Goal: Transaction & Acquisition: Obtain resource

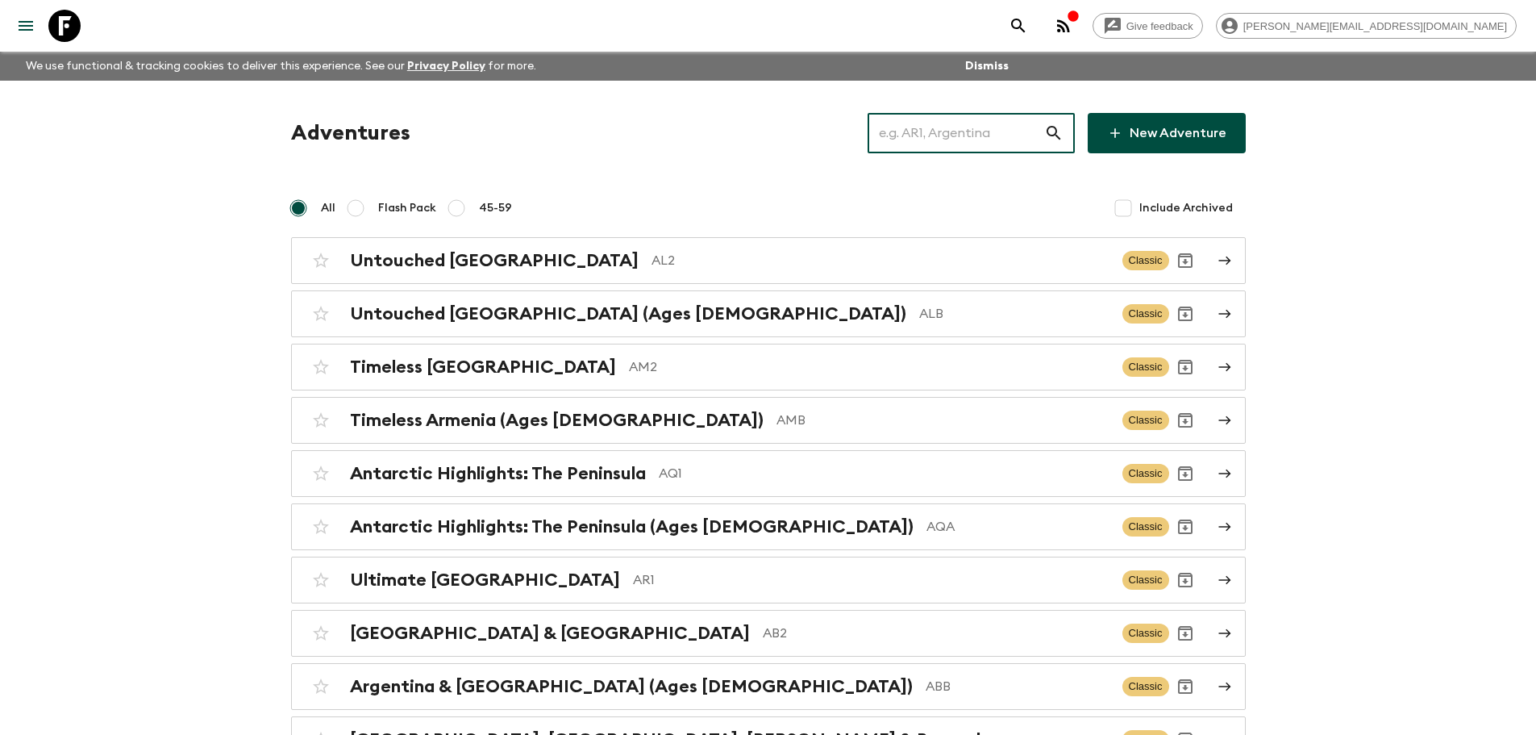
click at [954, 128] on input "text" at bounding box center [956, 132] width 177 height 45
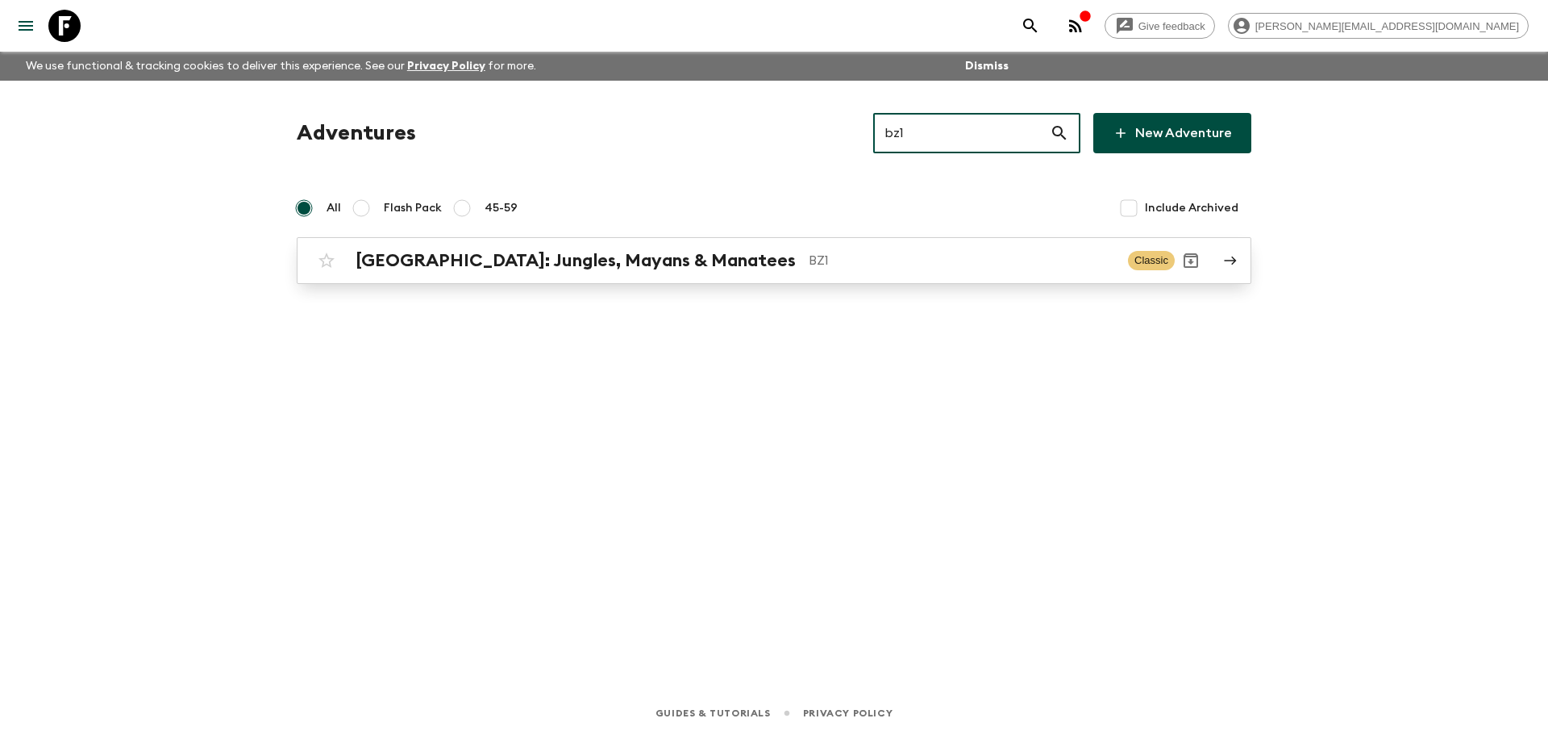
type input "bz1"
click at [730, 245] on div "[GEOGRAPHIC_DATA]: Jungles, Mayans & Manatees BZ1 Classic" at bounding box center [742, 260] width 864 height 32
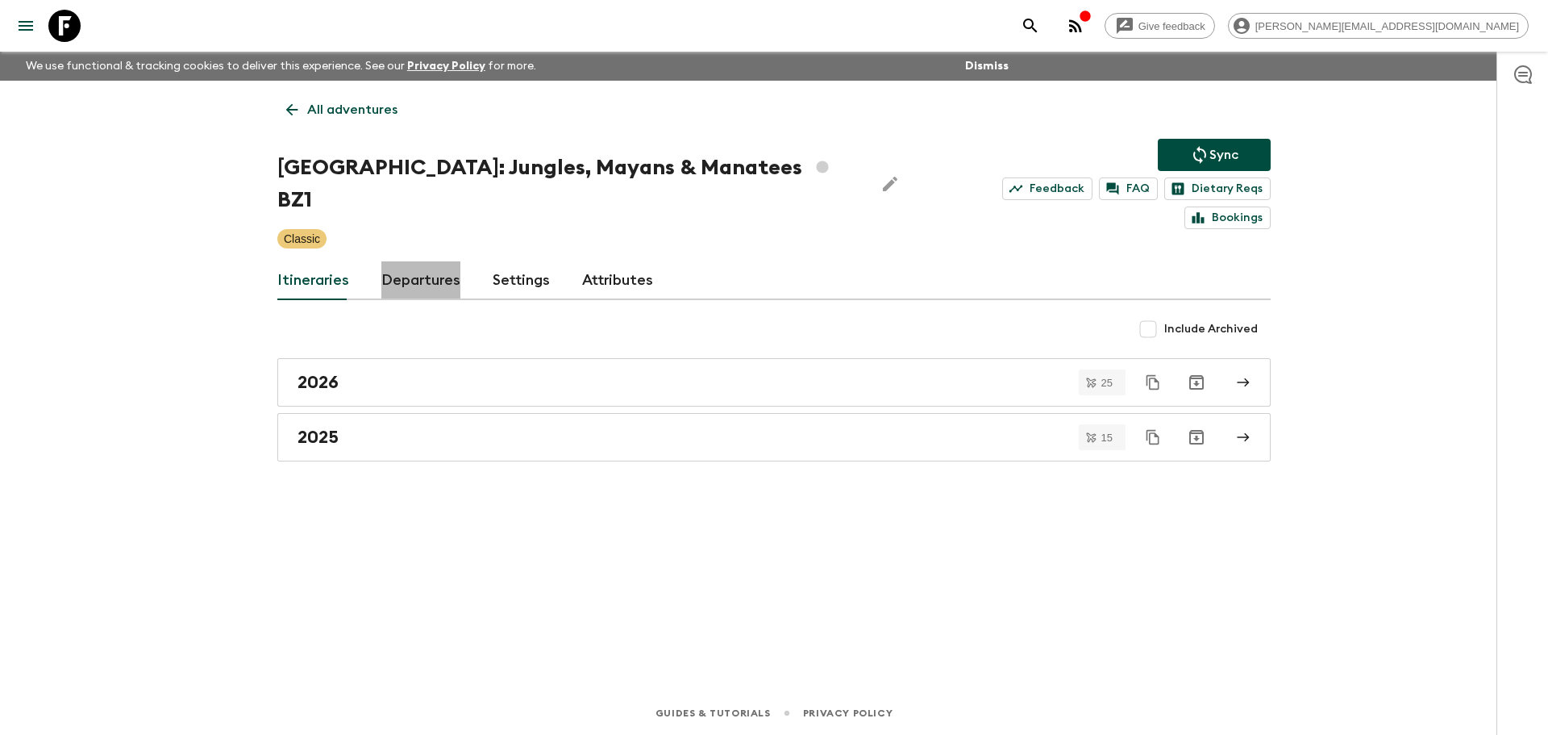
click at [432, 261] on link "Departures" at bounding box center [420, 280] width 79 height 39
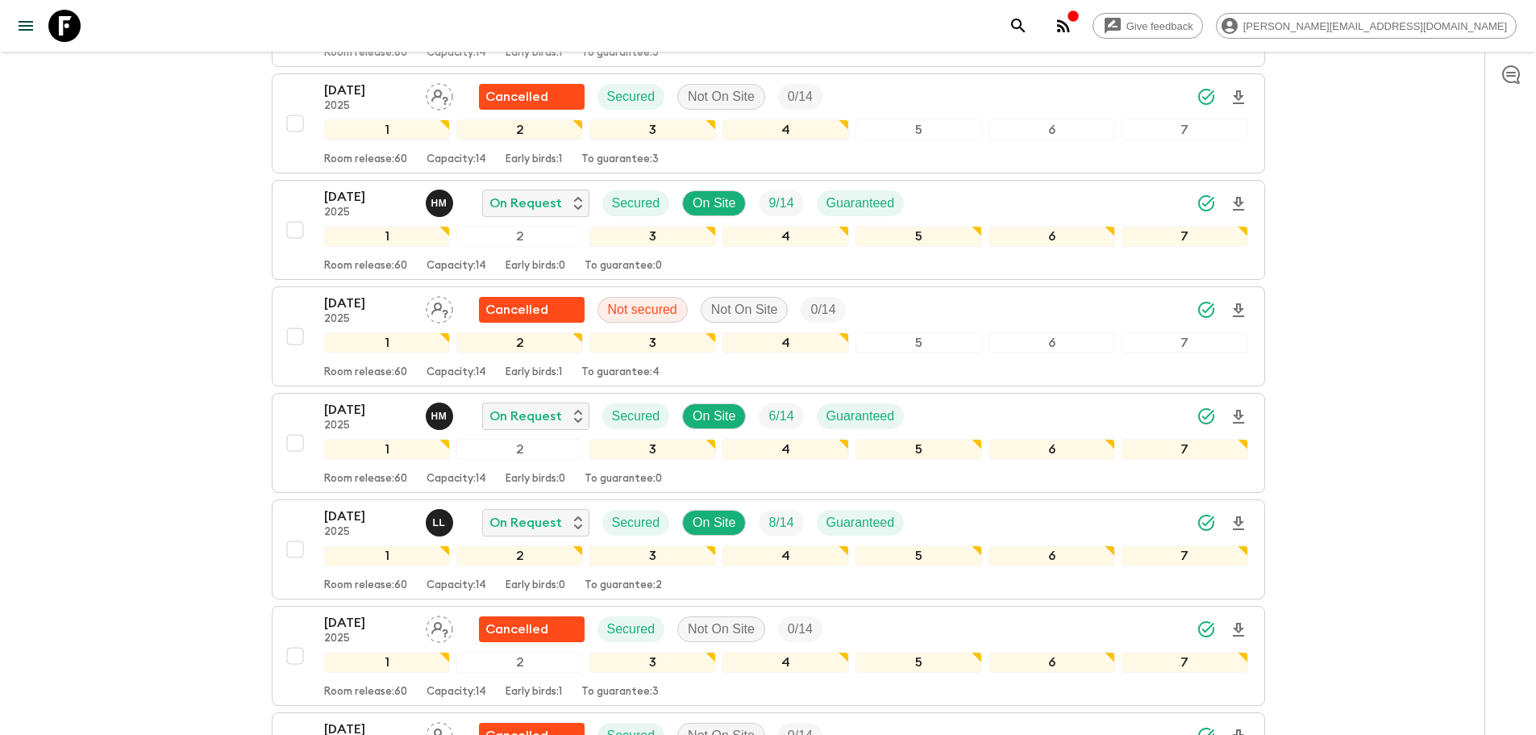
scroll to position [1392, 0]
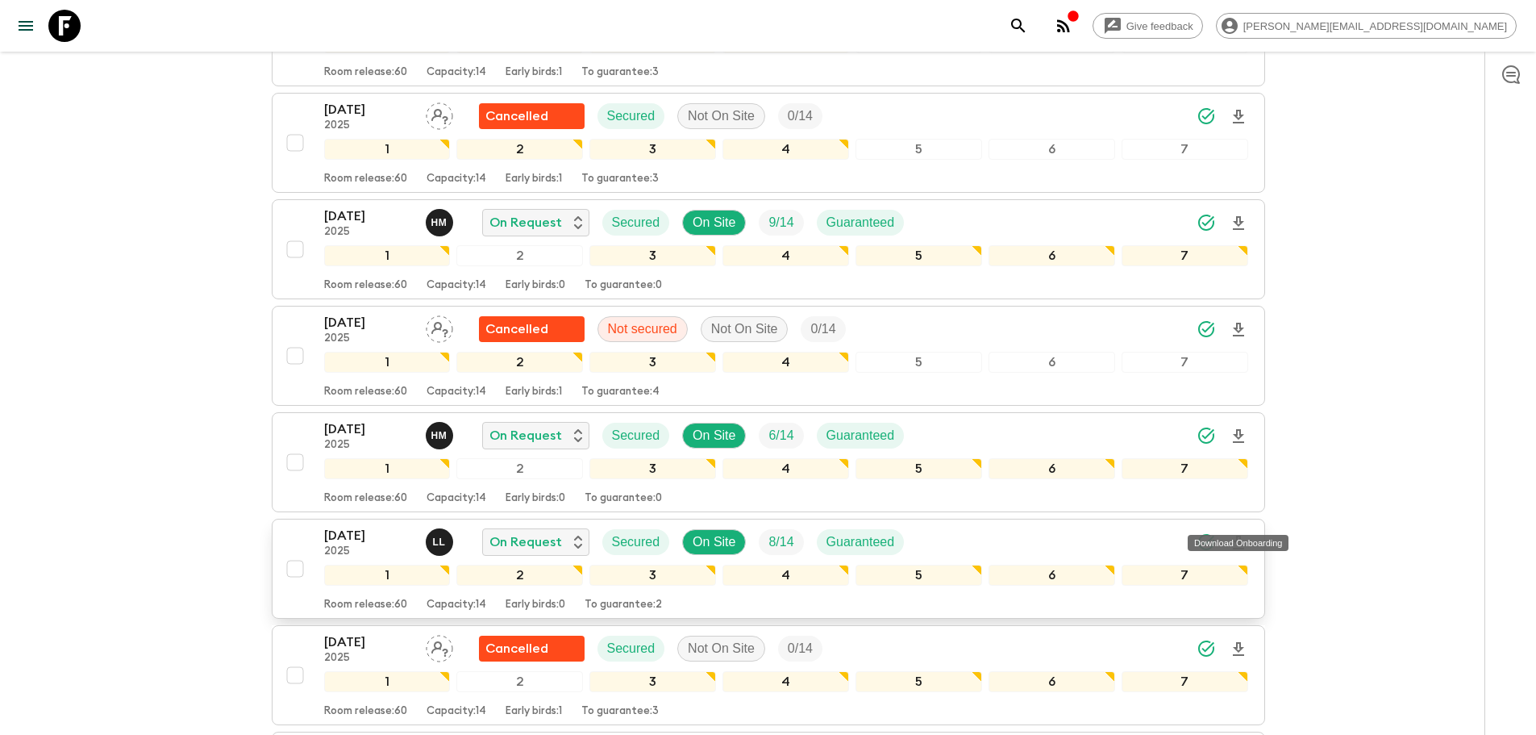
click at [1240, 535] on icon "Download Onboarding" at bounding box center [1238, 542] width 11 height 14
